Goal: Task Accomplishment & Management: Manage account settings

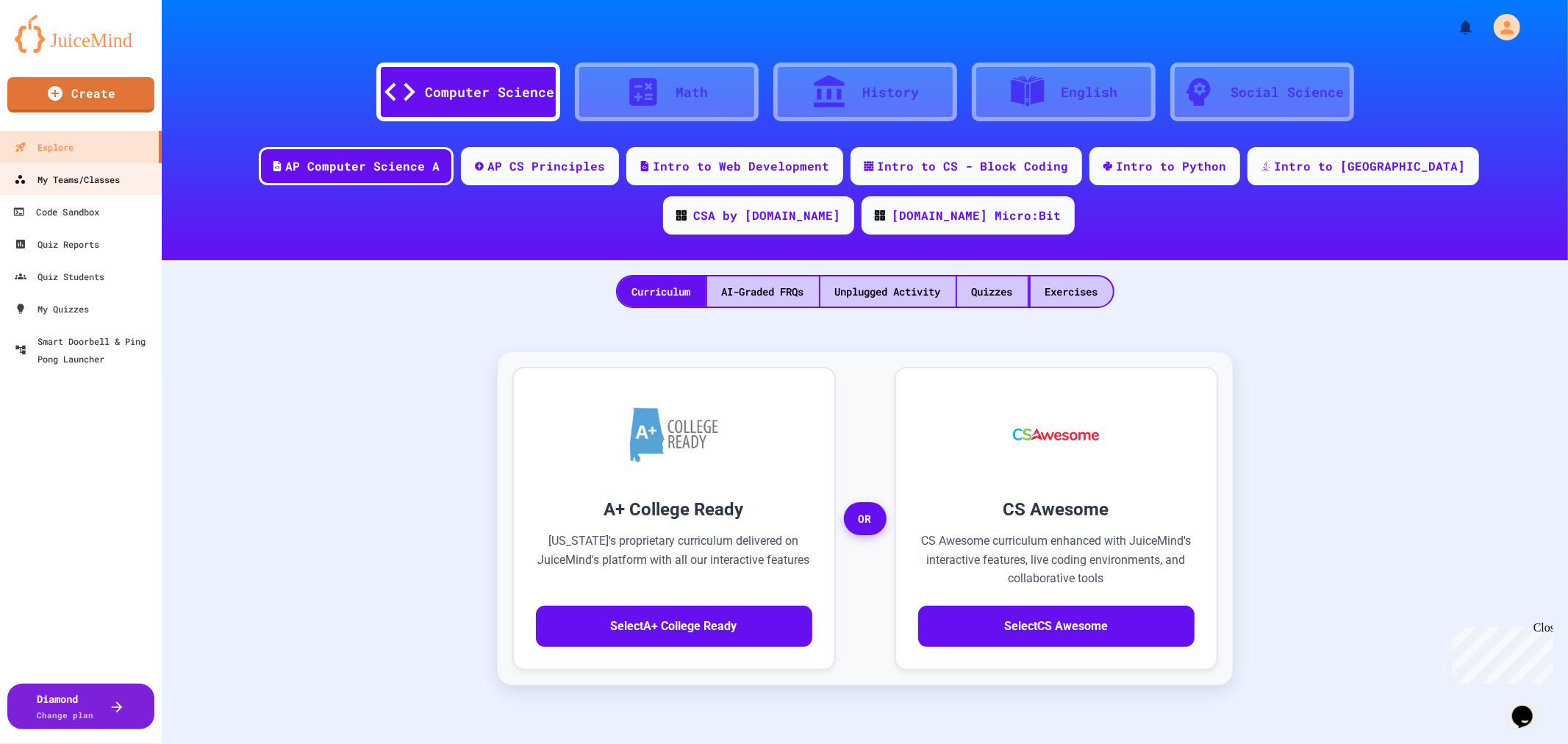
click at [71, 180] on div "My Teams/Classes" at bounding box center [66, 179] width 106 height 18
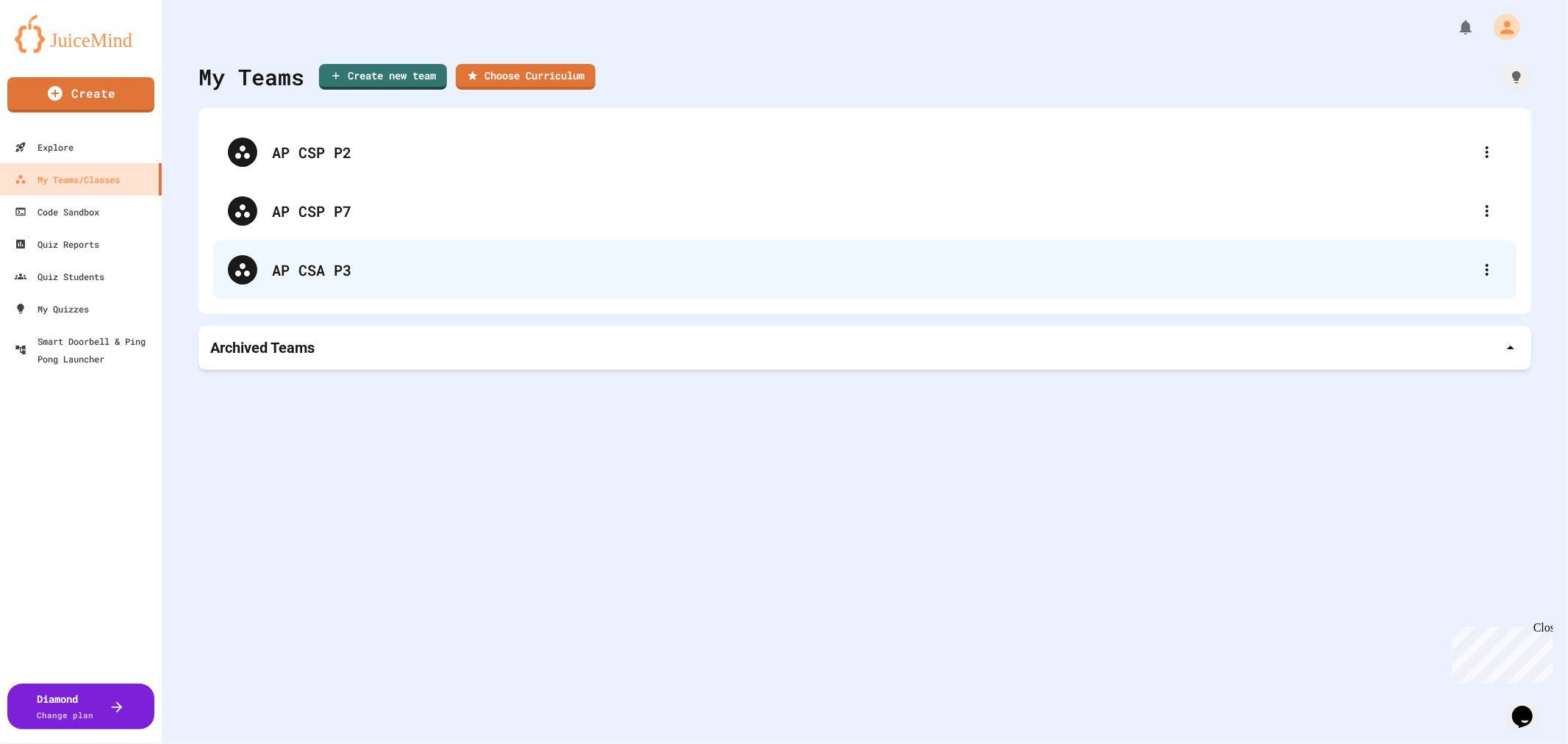
click at [286, 264] on div "AP CSA P3" at bounding box center [872, 269] width 1201 height 22
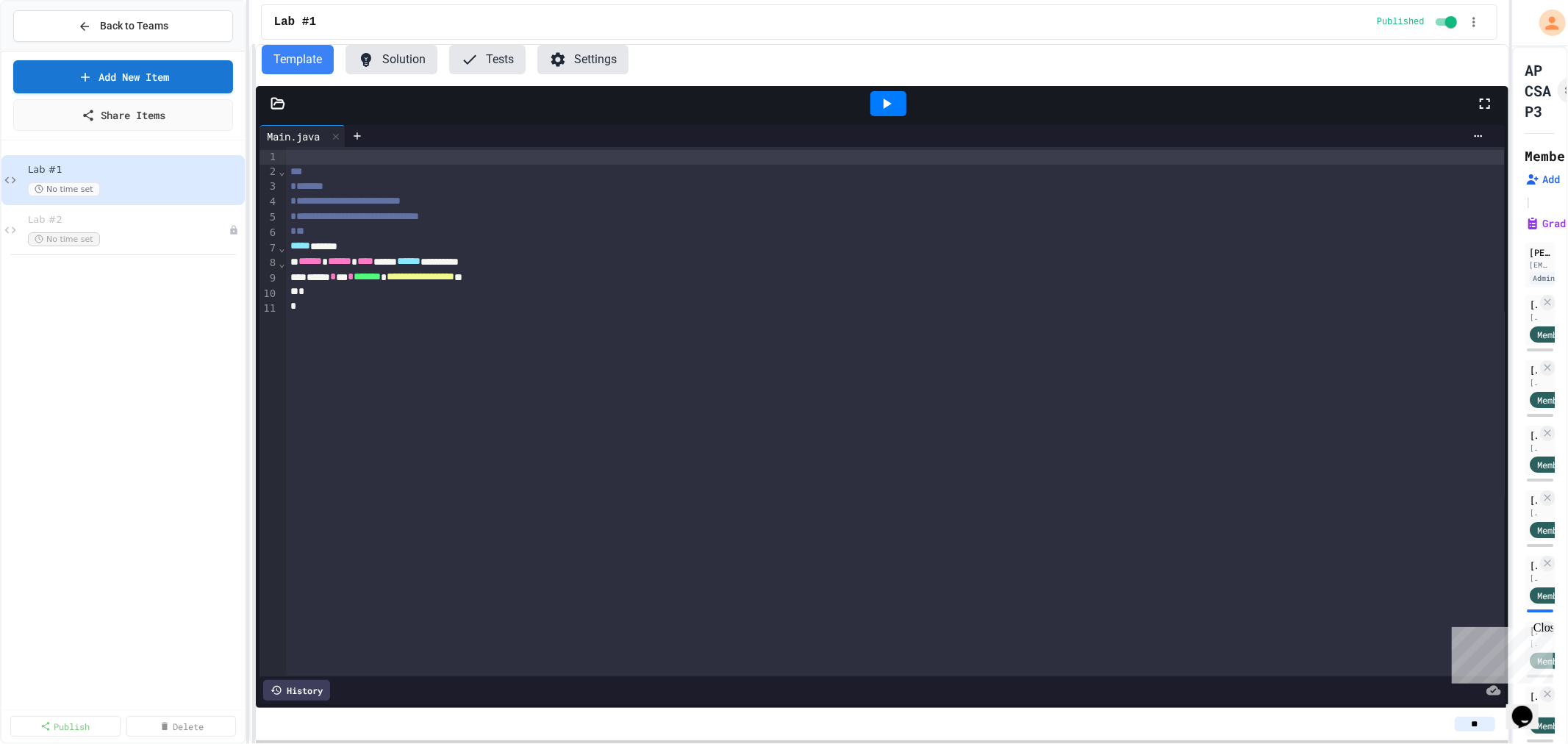
click at [1510, 209] on div "**********" at bounding box center [784, 372] width 1568 height 744
click at [49, 244] on span "No time set" at bounding box center [64, 239] width 72 height 14
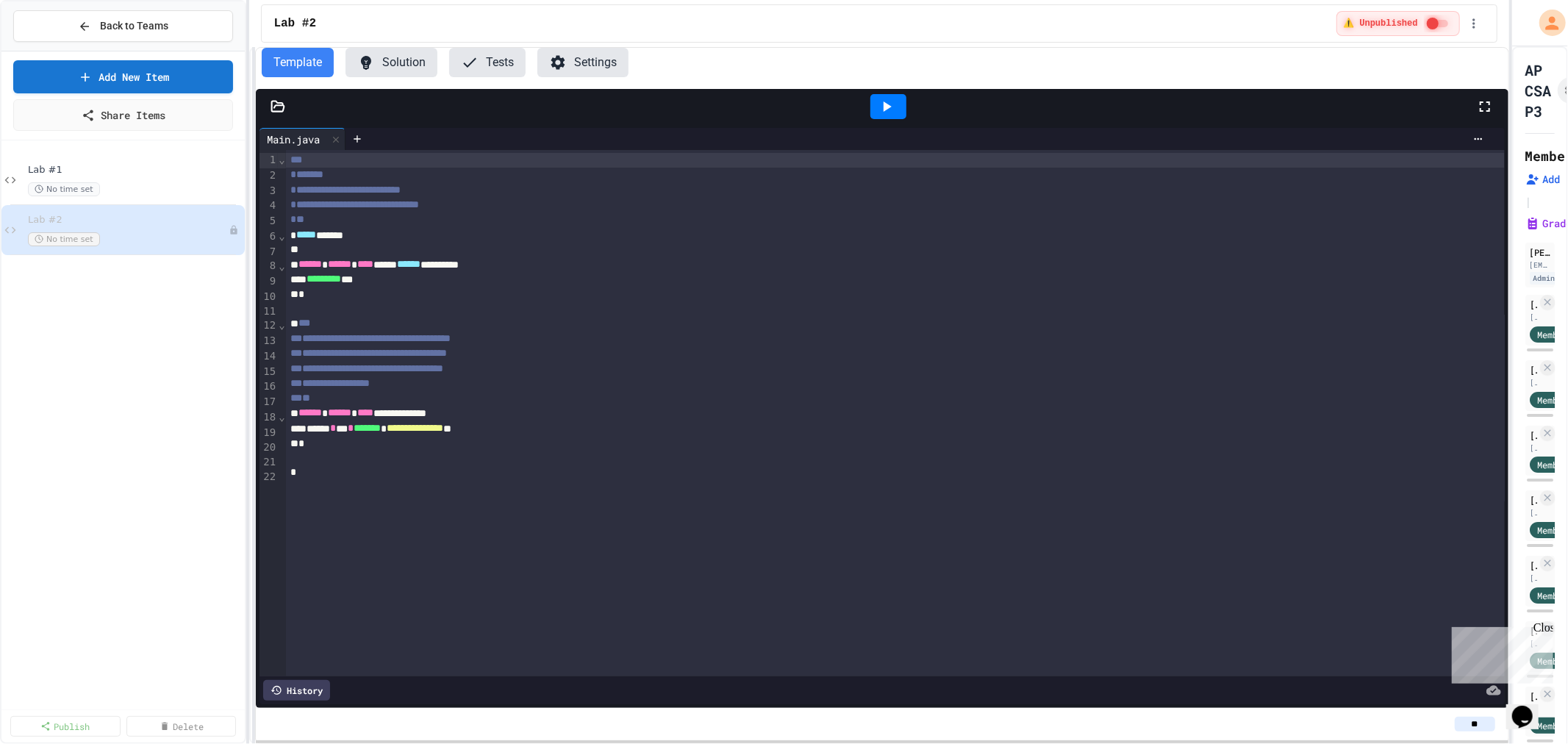
click at [571, 59] on button "Settings" at bounding box center [583, 62] width 92 height 30
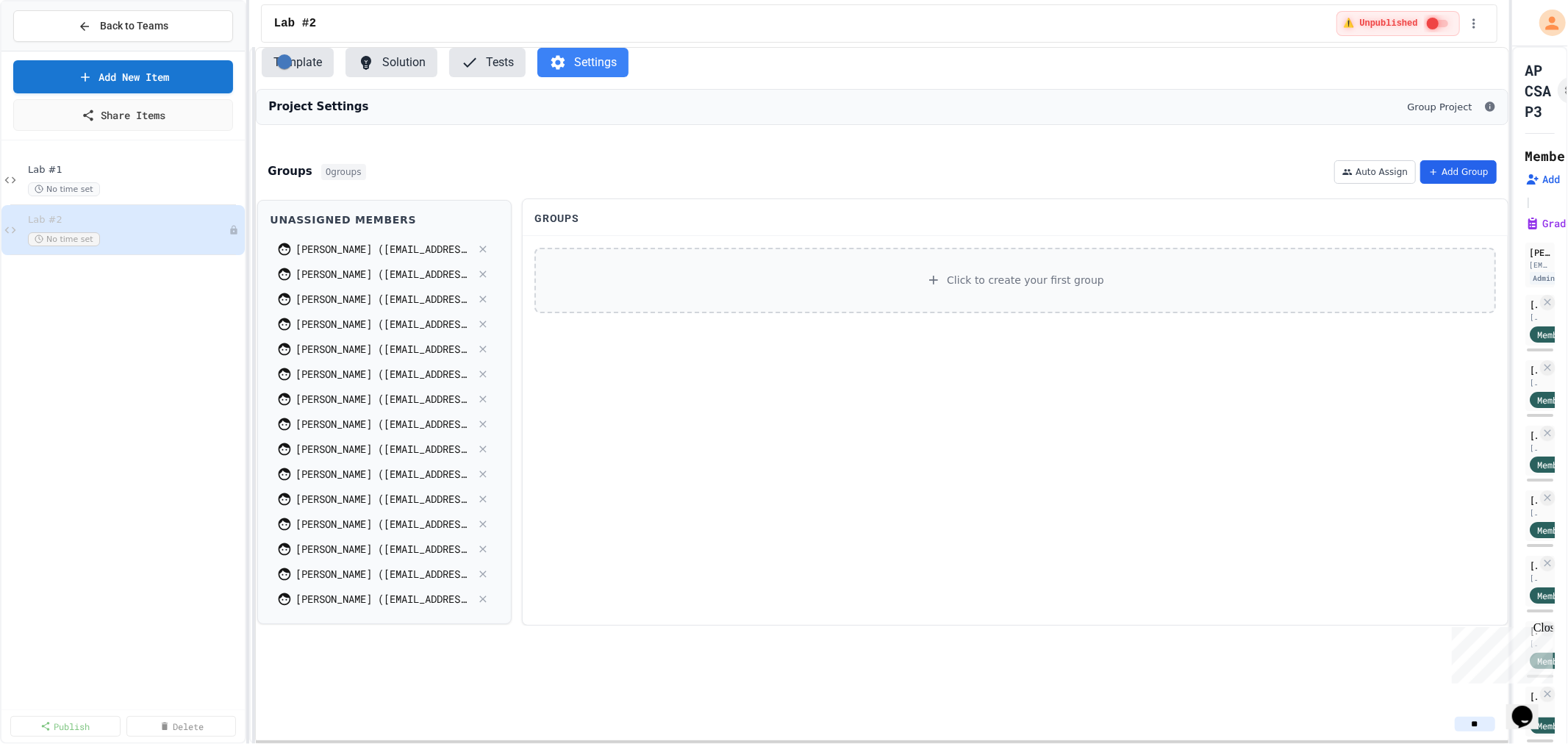
click at [1442, 182] on button "Add Group" at bounding box center [1459, 172] width 76 height 24
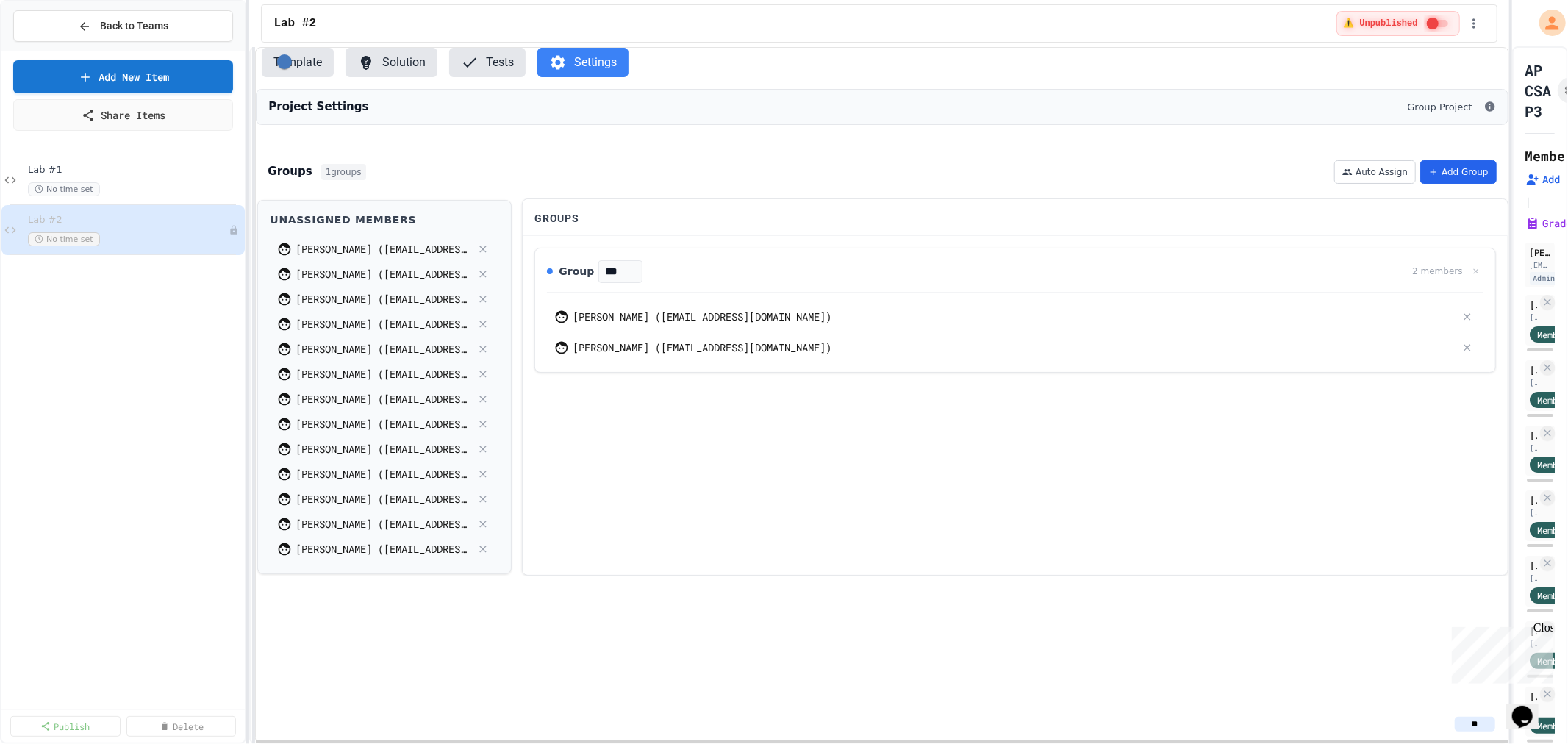
click at [1478, 175] on button "Add Group" at bounding box center [1459, 172] width 76 height 24
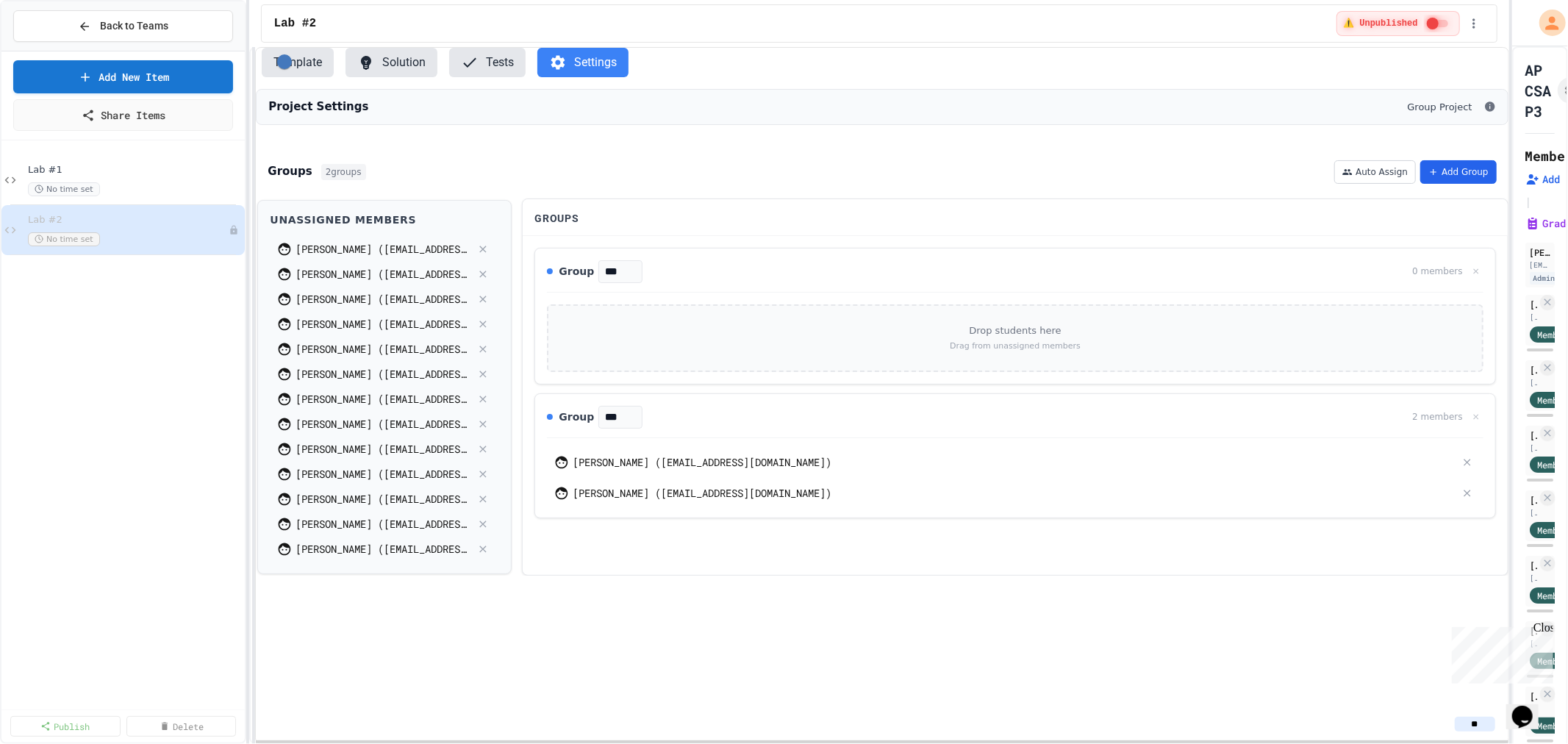
click at [1478, 175] on button "Add Group" at bounding box center [1459, 172] width 76 height 24
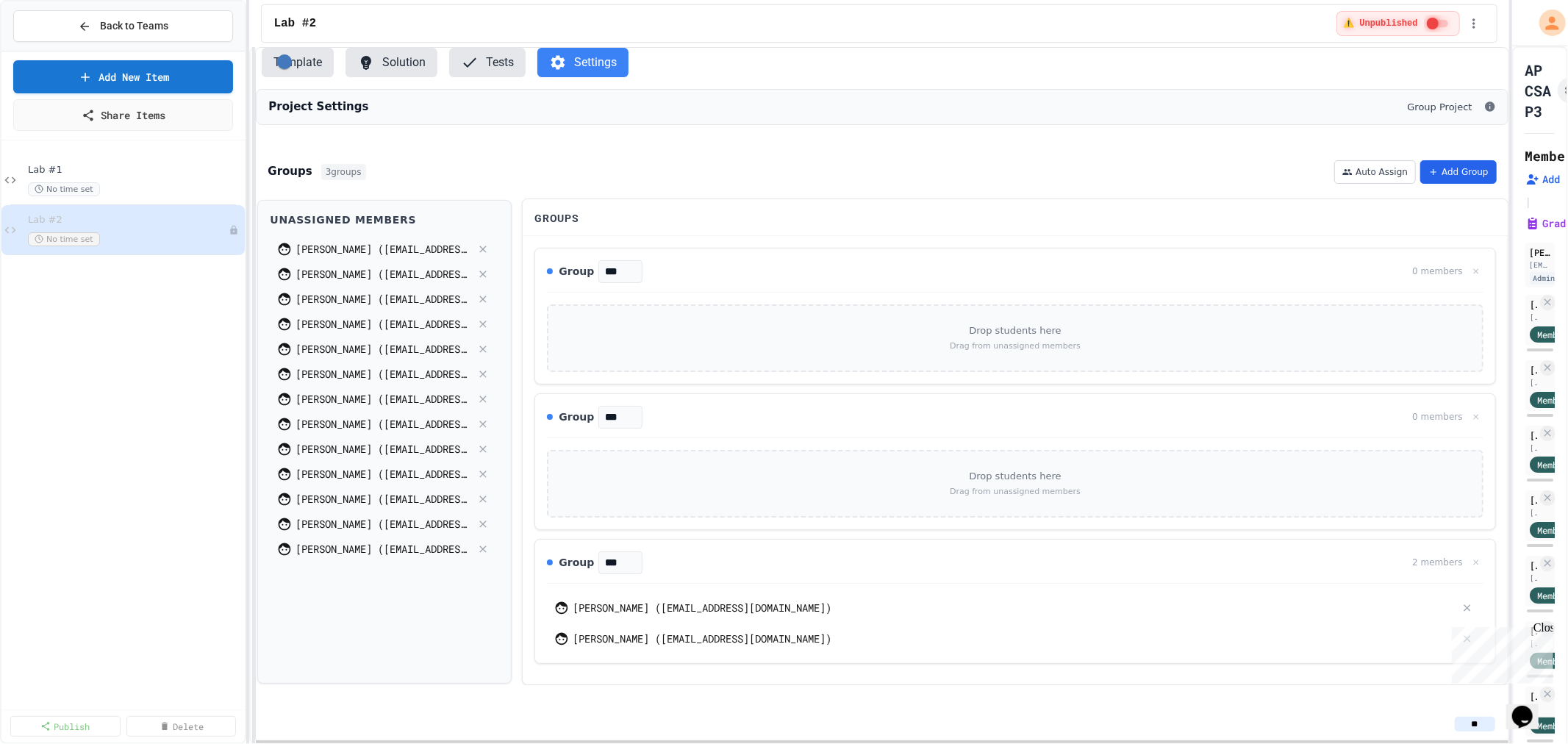
click at [1478, 175] on button "Add Group" at bounding box center [1459, 172] width 76 height 24
click at [1368, 175] on button "Auto Assign" at bounding box center [1375, 172] width 81 height 24
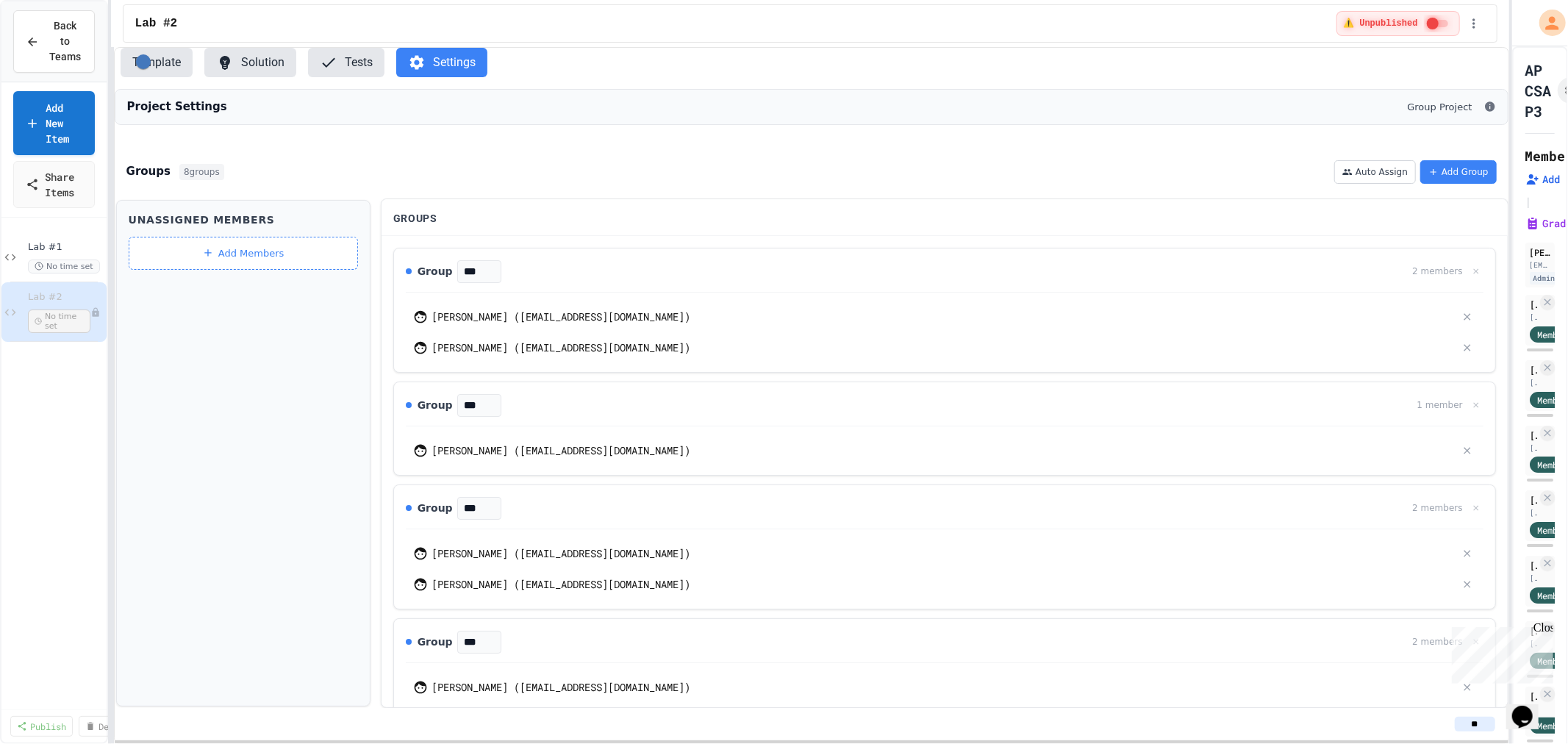
click at [112, 374] on div "Back to Teams Add New Item Share Items Lab #1 No time set Lab #2 No time set Pu…" at bounding box center [784, 372] width 1568 height 744
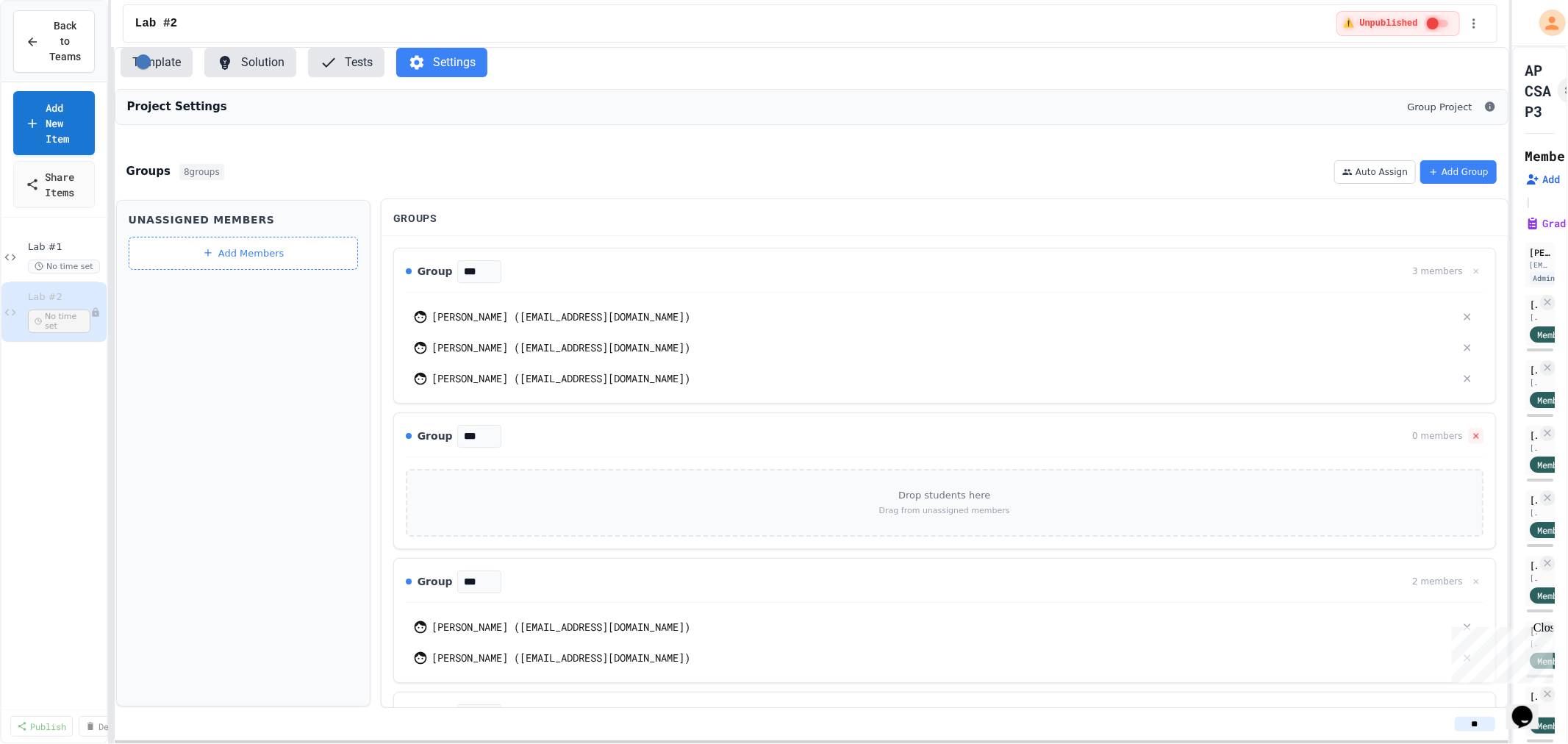
click at [1468, 444] on button at bounding box center [1476, 436] width 15 height 15
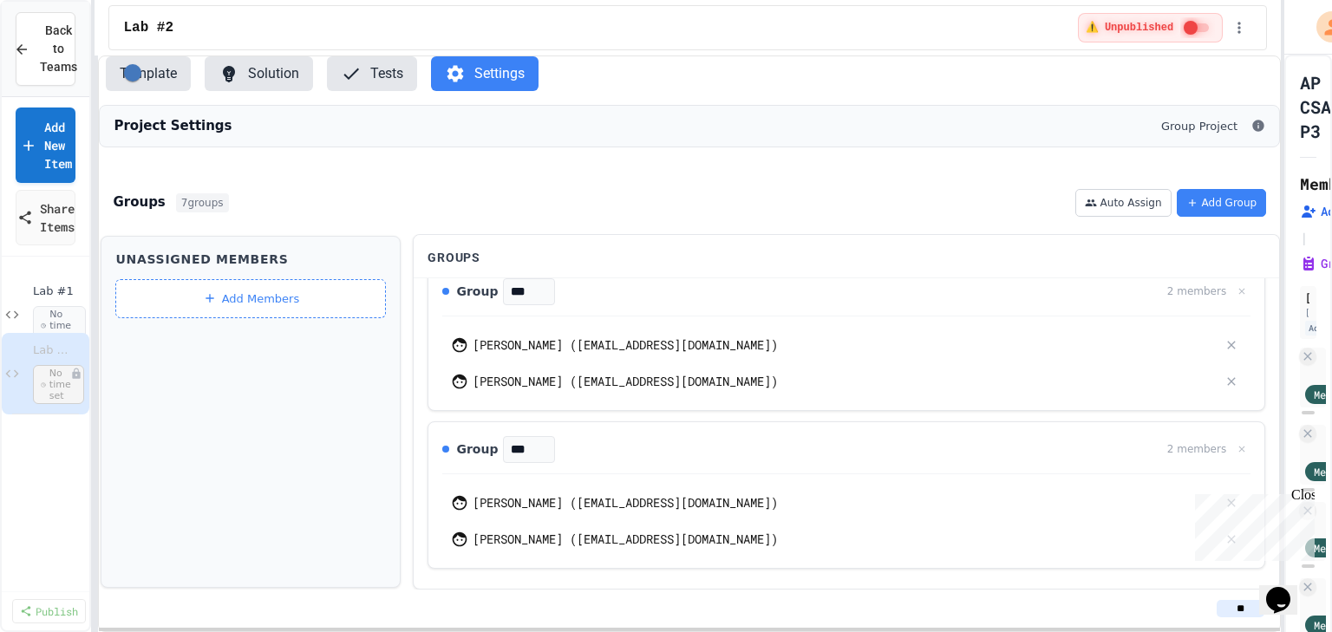
scroll to position [863, 0]
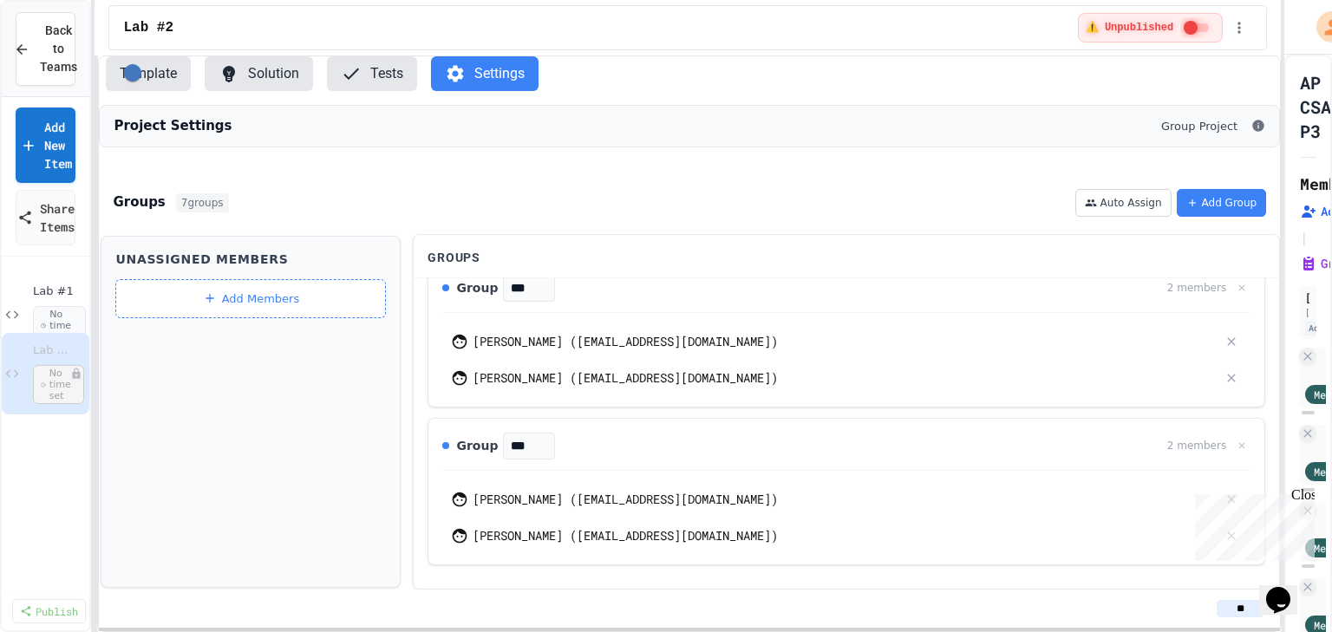
click at [1311, 497] on div "Close" at bounding box center [1303, 499] width 22 height 22
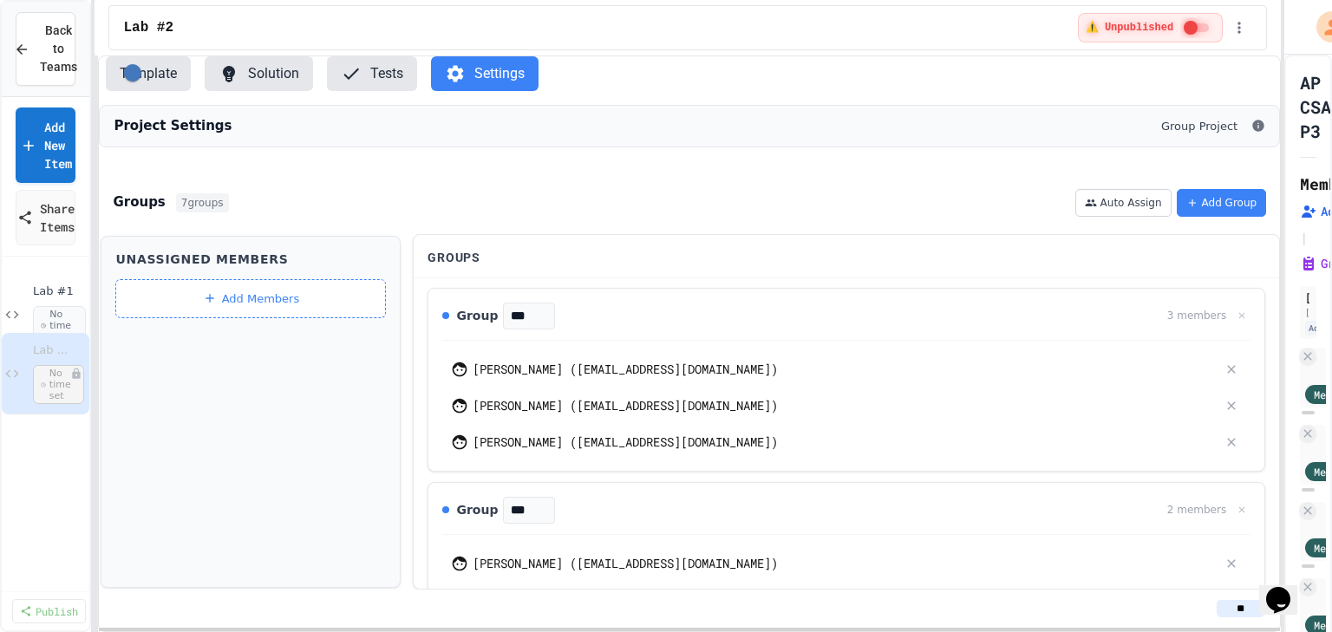
scroll to position [0, 0]
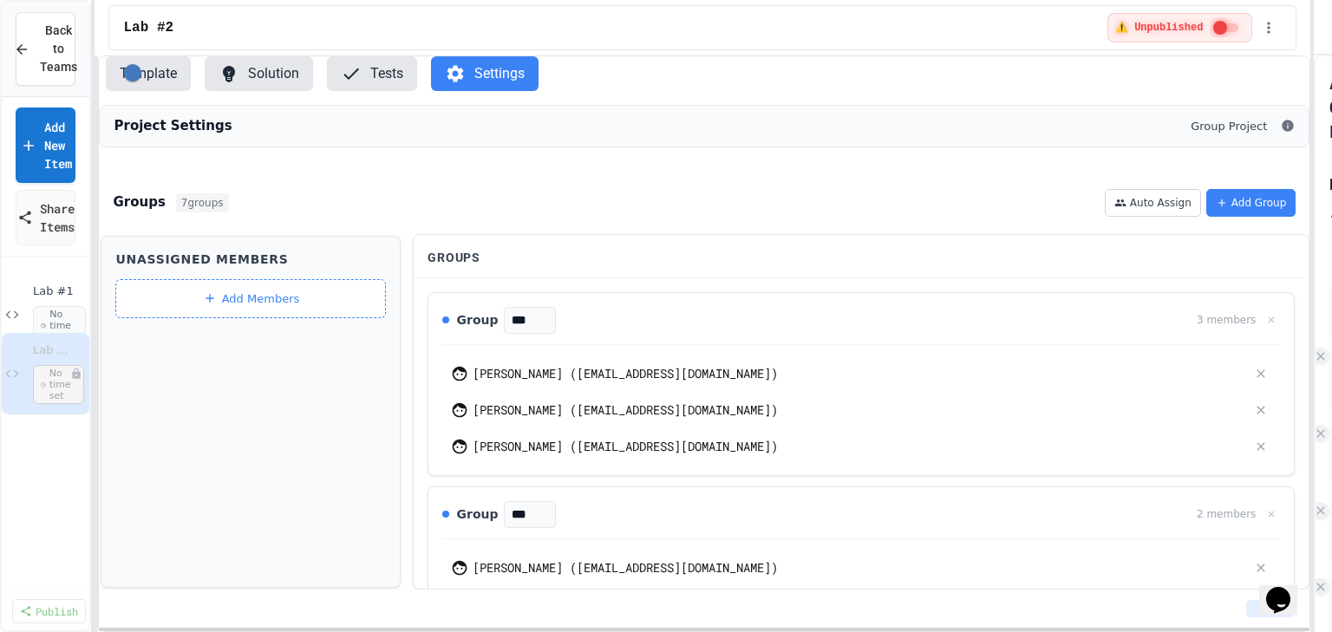
click at [1314, 327] on div "Back to Teams Add New Item Share Items Lab #1 No time set Lab #2 No time set Pu…" at bounding box center [666, 316] width 1332 height 632
click at [444, 177] on div "Project Settings Group Project Groups 7 groups Auto Assign Add Group Unassigned…" at bounding box center [704, 347] width 1211 height 485
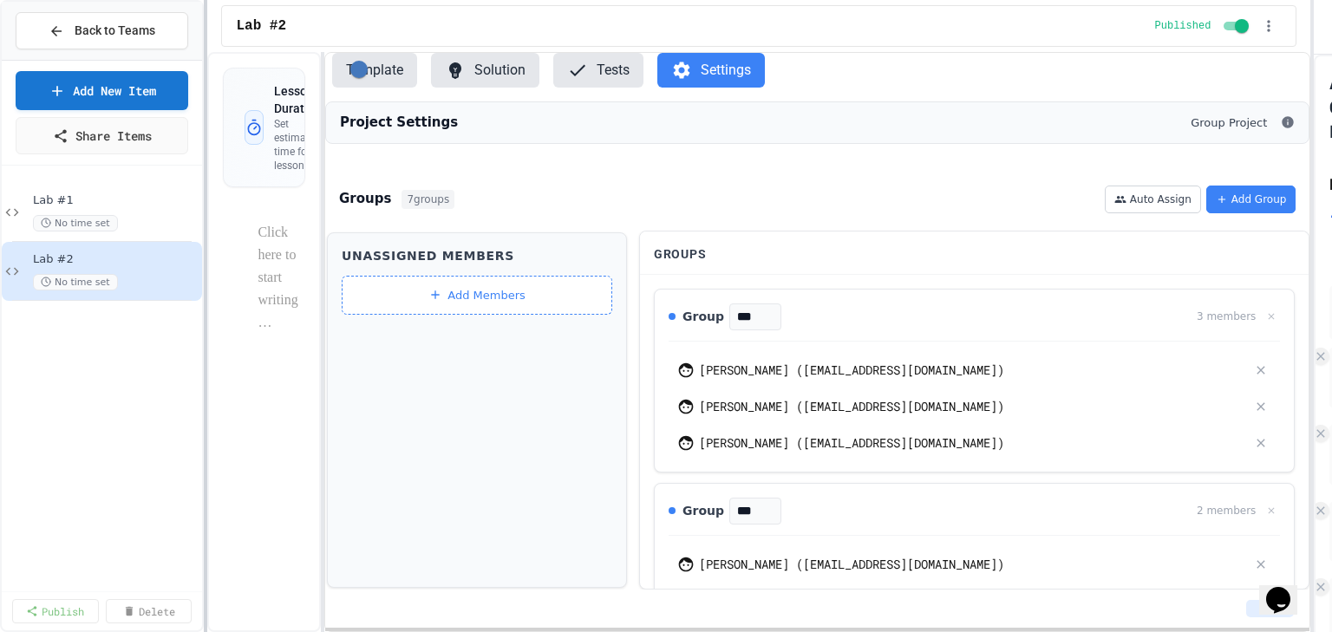
click at [205, 239] on div at bounding box center [205, 316] width 3 height 632
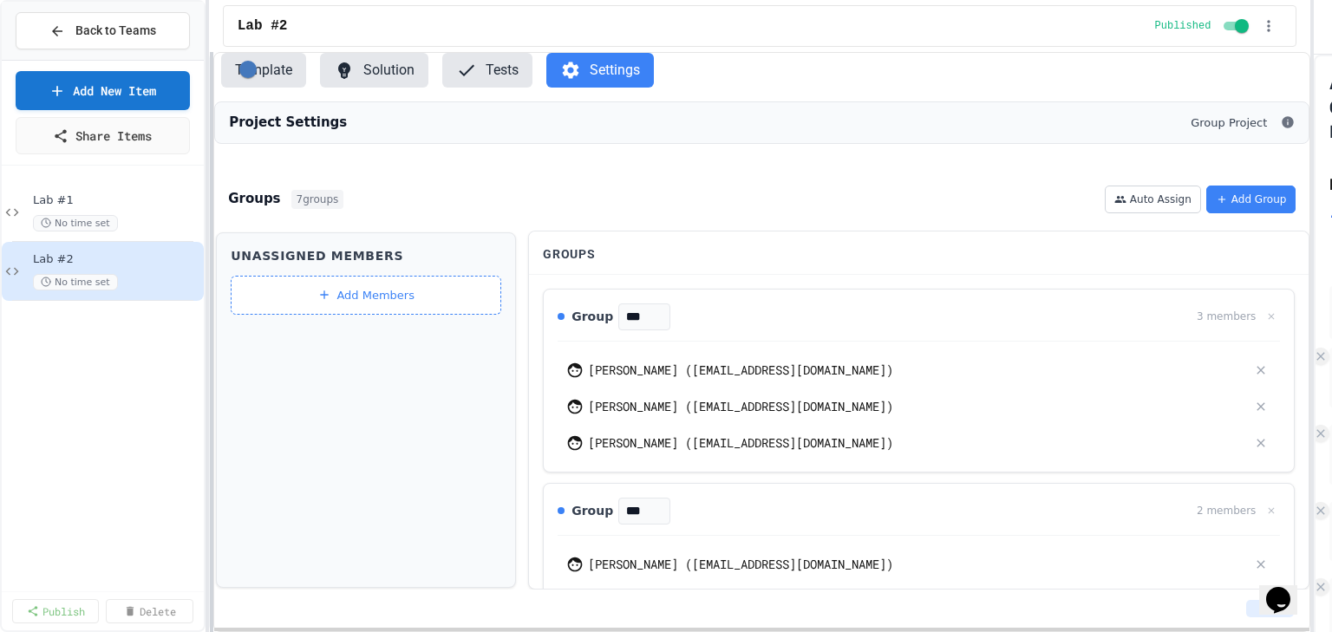
click at [211, 265] on div at bounding box center [211, 342] width 3 height 580
